Goal: Information Seeking & Learning: Compare options

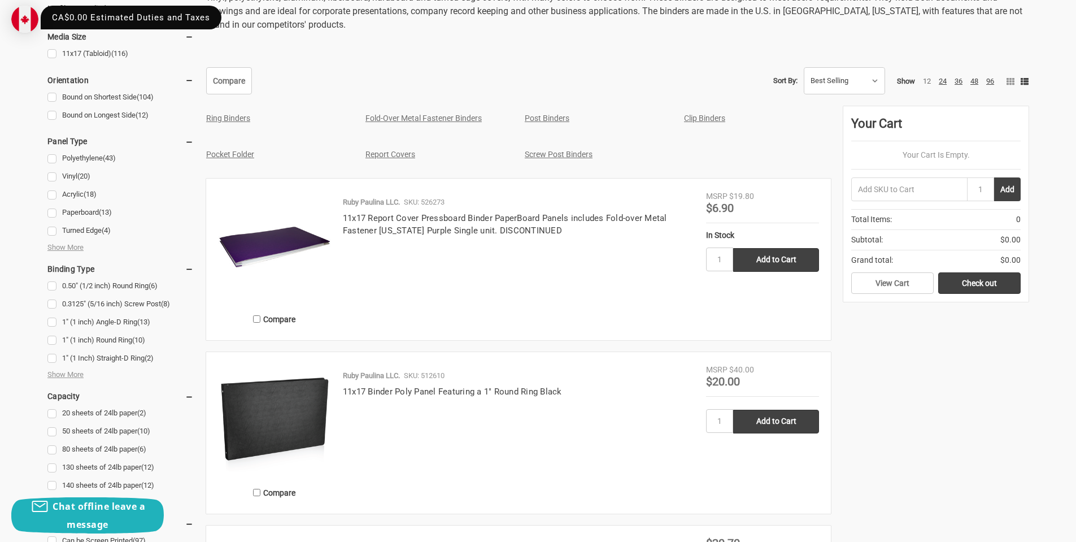
scroll to position [508, 0]
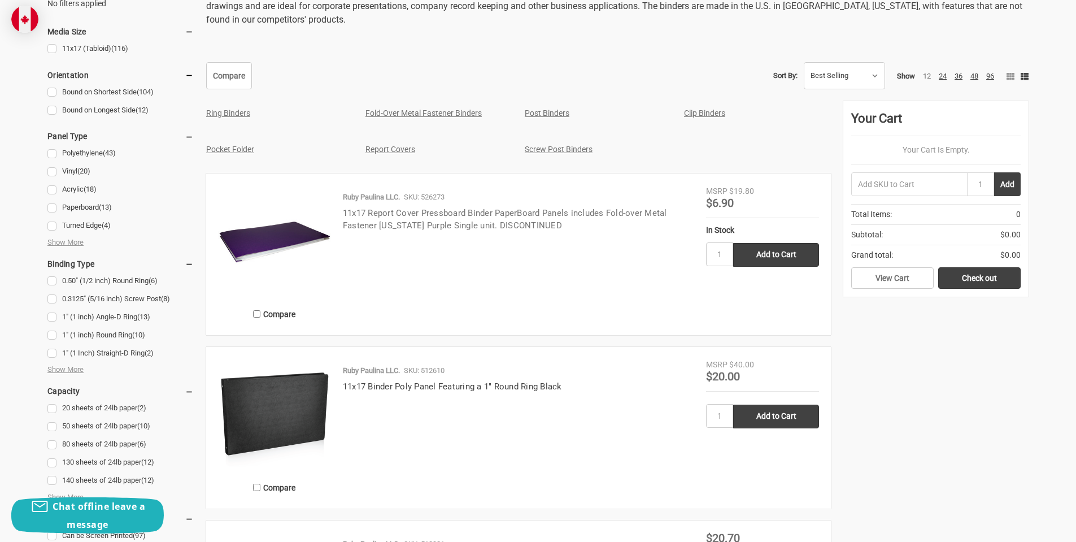
click at [444, 217] on link "11x17 Report Cover Pressboard Binder PaperBoard Panels includes Fold-over Metal…" at bounding box center [505, 219] width 324 height 23
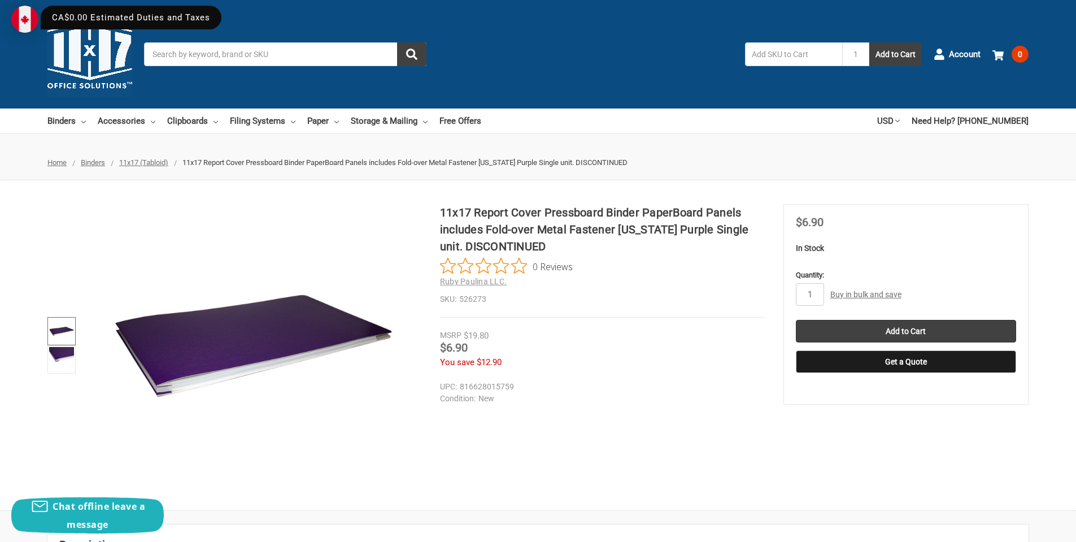
click at [64, 328] on img at bounding box center [61, 331] width 25 height 25
click at [51, 355] on img at bounding box center [61, 359] width 25 height 25
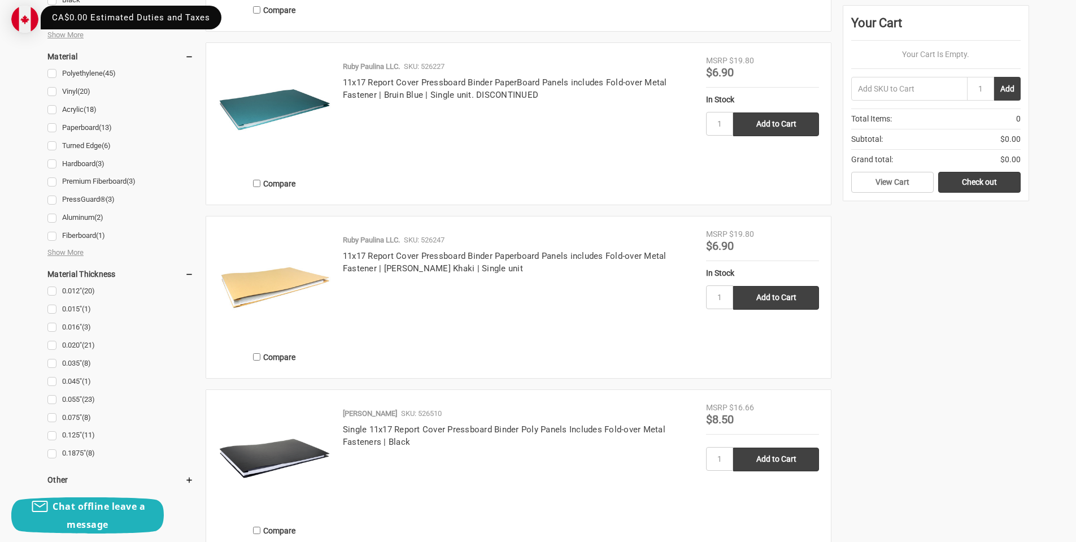
scroll to position [1186, 0]
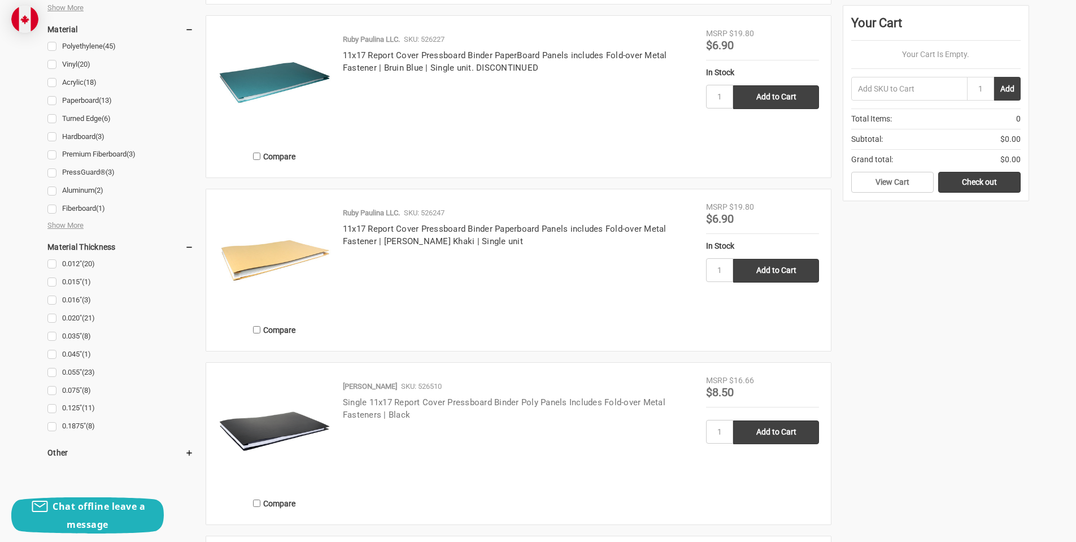
click at [380, 404] on link "Single 11x17 Report Cover Pressboard Binder Poly Panels Includes Fold-over Meta…" at bounding box center [504, 408] width 322 height 23
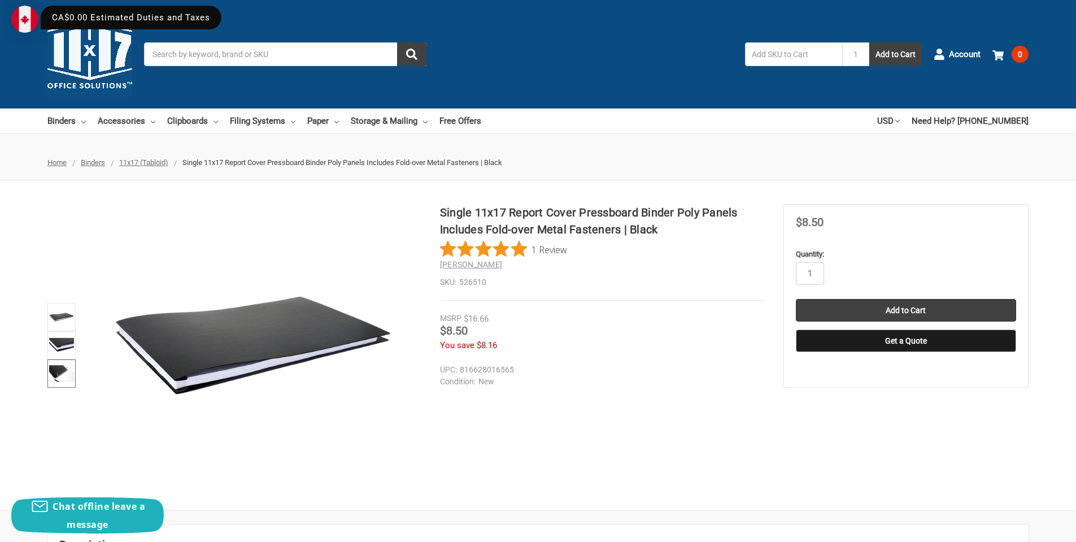
click at [53, 373] on img at bounding box center [61, 373] width 25 height 25
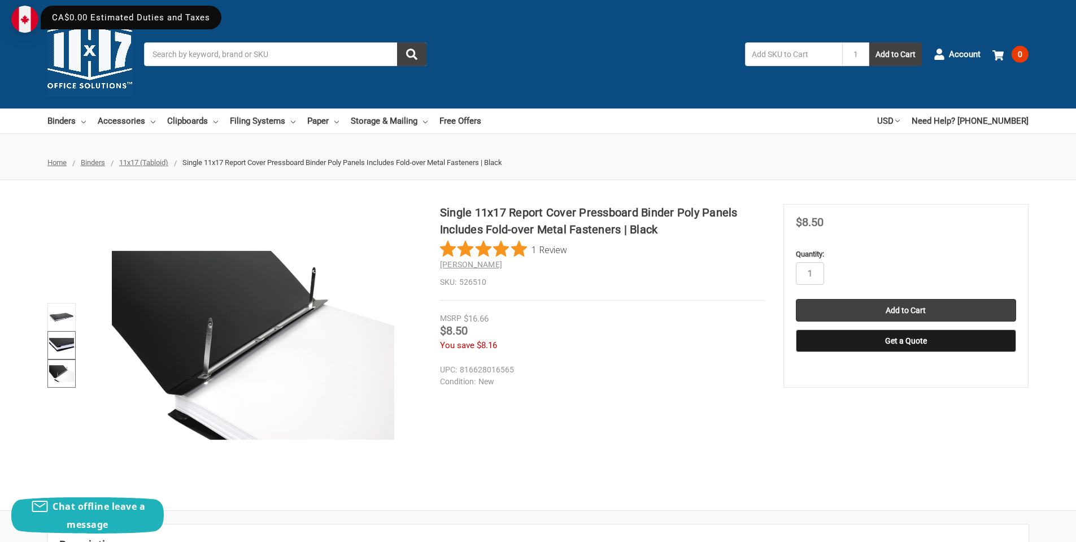
click at [61, 349] on img at bounding box center [61, 345] width 25 height 25
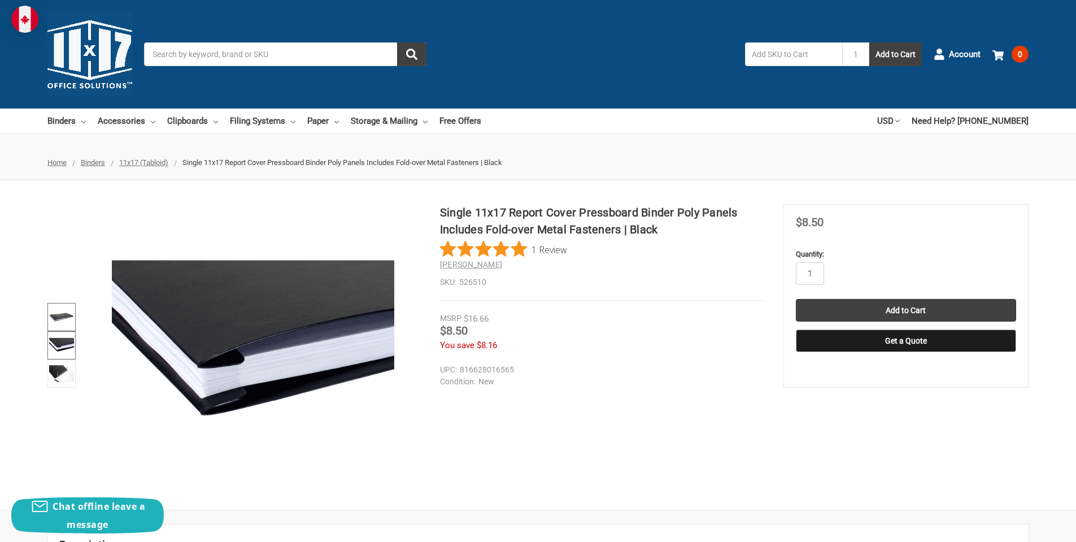
click at [64, 317] on img at bounding box center [61, 316] width 25 height 25
